Goal: Browse casually

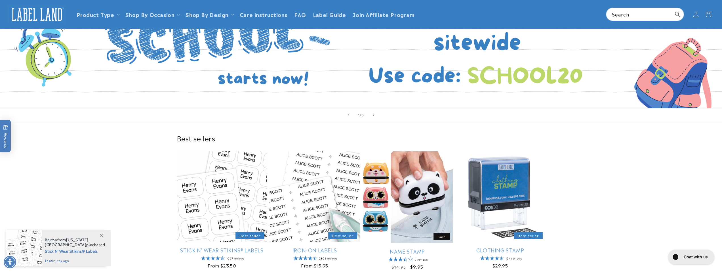
scroll to position [110, 0]
